Goal: Information Seeking & Learning: Learn about a topic

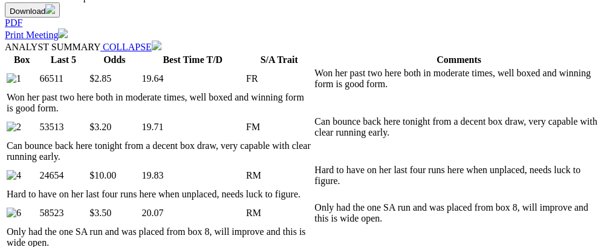
scroll to position [664, 0]
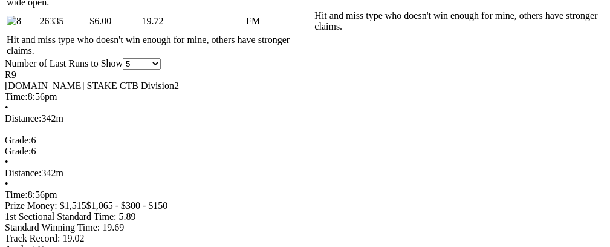
scroll to position [0, 0]
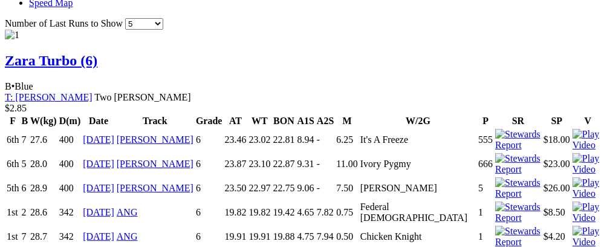
scroll to position [1184, 0]
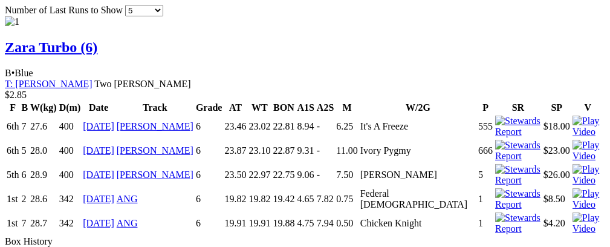
drag, startPoint x: 383, startPoint y: 160, endPoint x: 400, endPoint y: 158, distance: 16.4
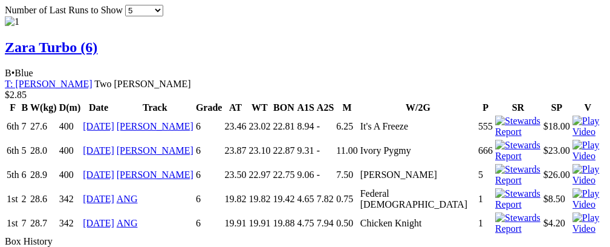
scroll to position [0, 34]
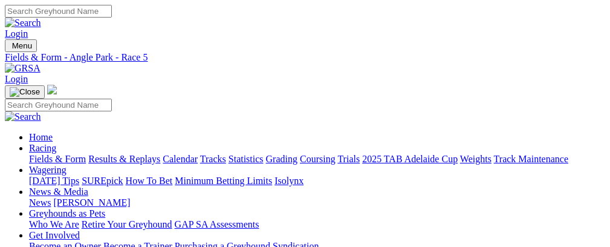
scroll to position [1, 0]
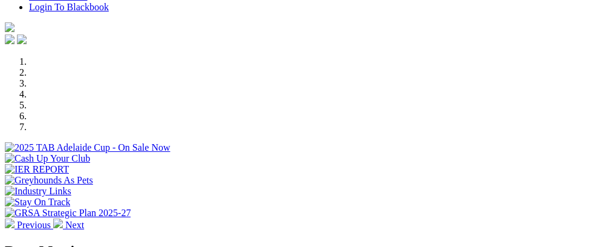
scroll to position [240, 0]
